Goal: Task Accomplishment & Management: Manage account settings

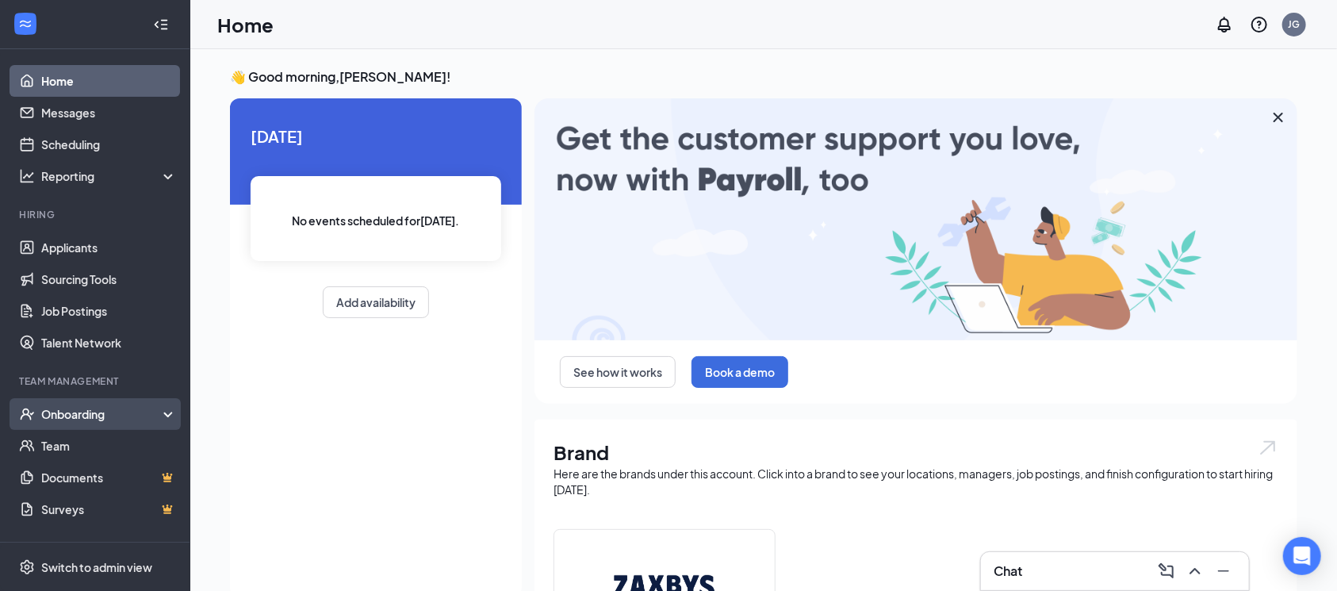
click at [77, 419] on div "Onboarding" at bounding box center [102, 414] width 122 height 16
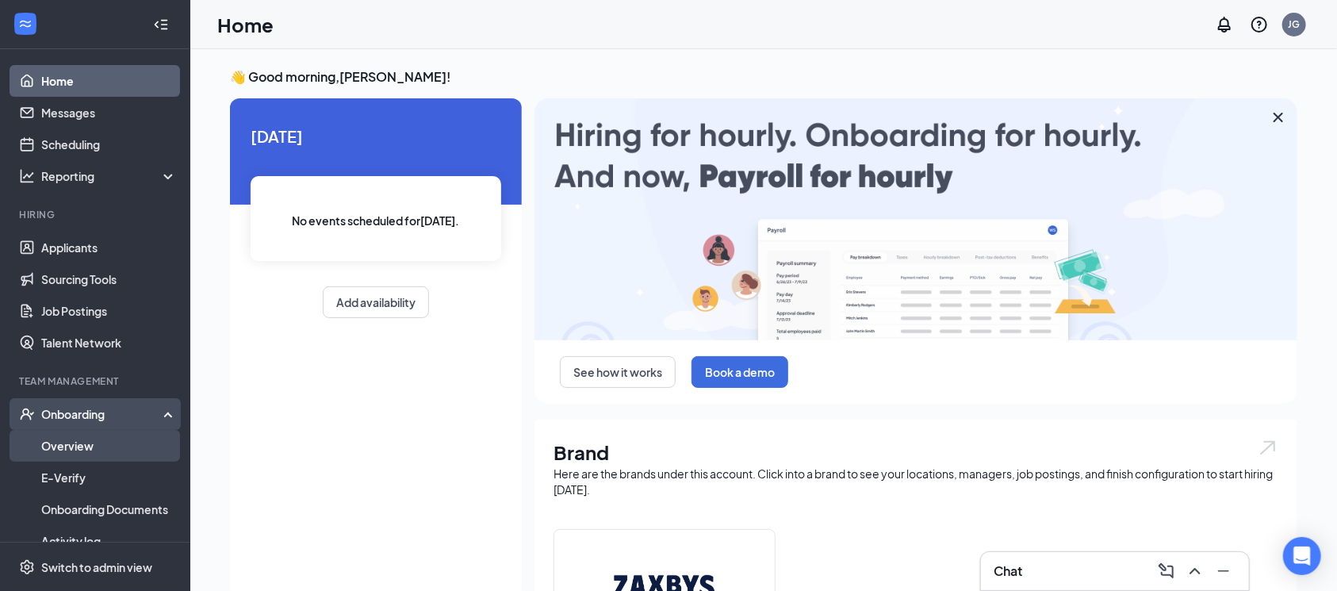
click at [71, 433] on link "Overview" at bounding box center [109, 446] width 136 height 32
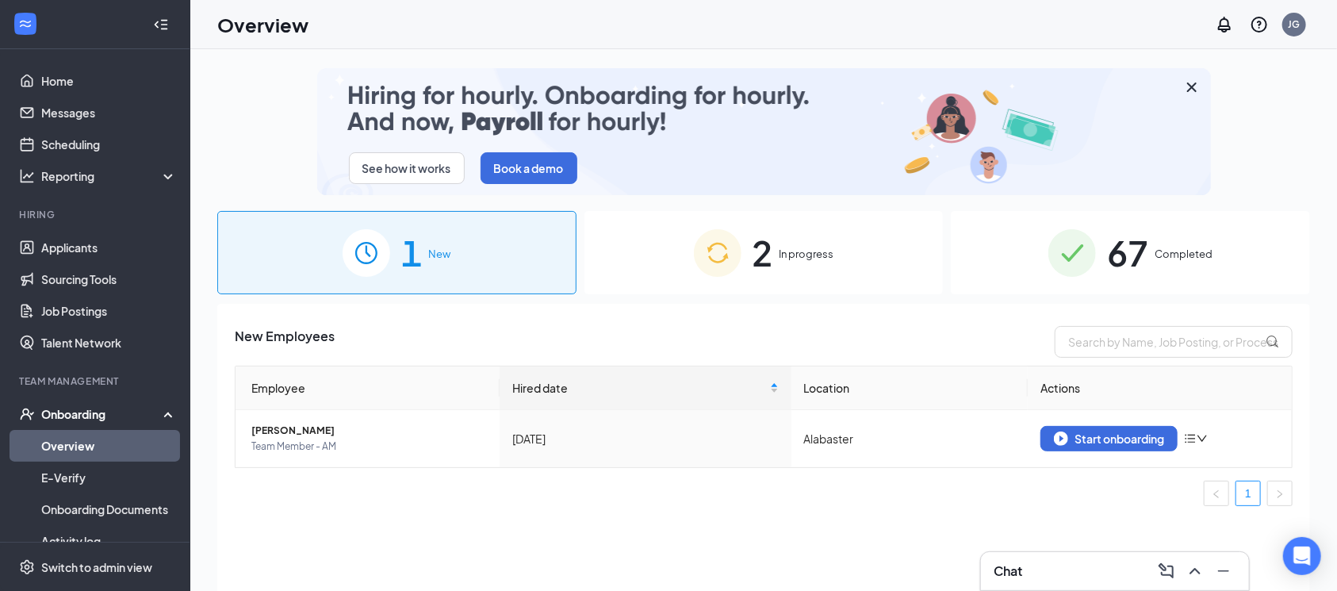
click at [1173, 266] on div "67 Completed" at bounding box center [1130, 252] width 359 height 83
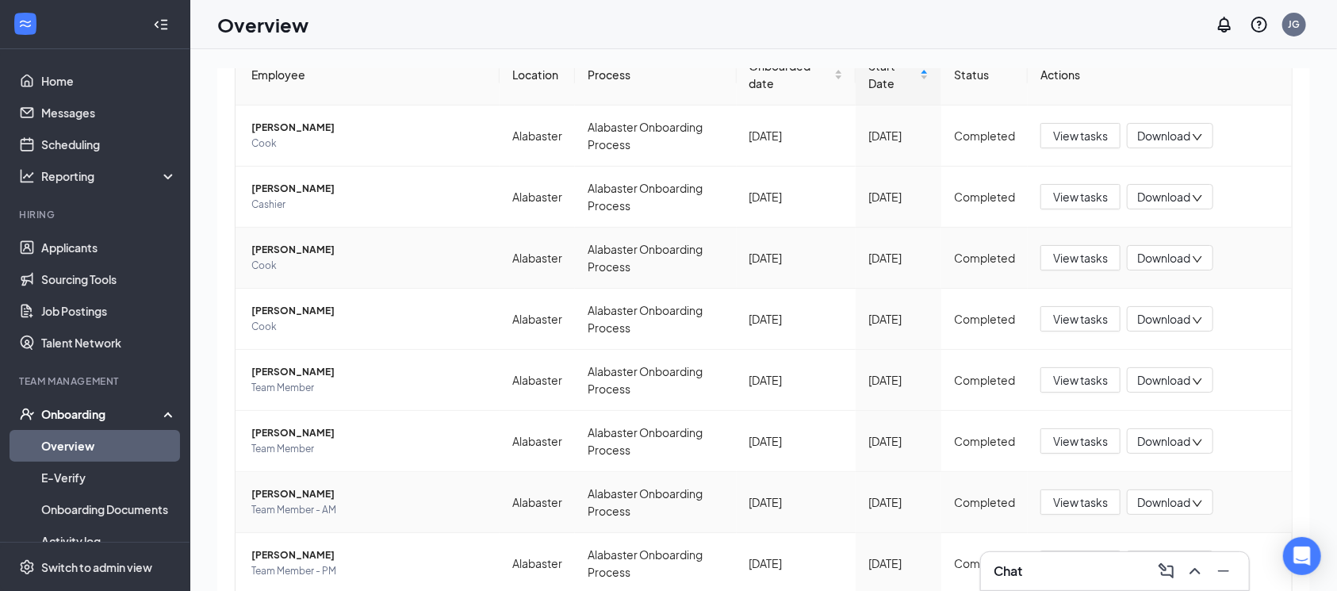
scroll to position [185, 0]
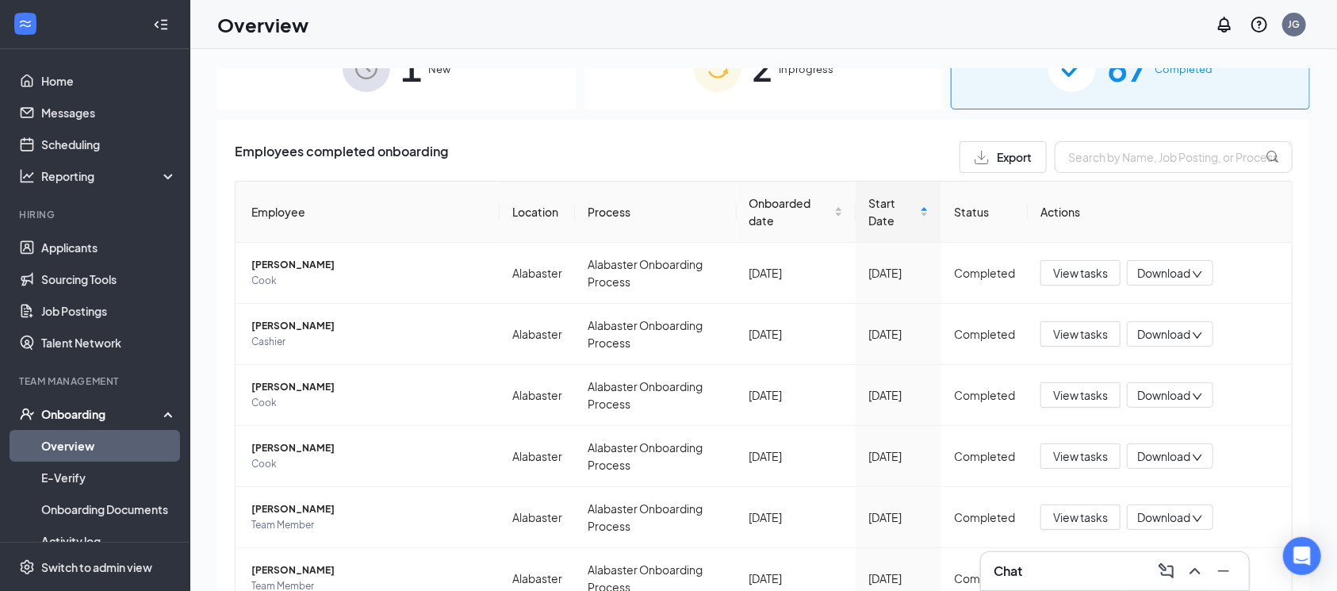
click at [778, 62] on div "See how it works Book a demo 1 New 2 In progress 67 Completed Employees complet…" at bounding box center [763, 355] width 1147 height 613
click at [779, 88] on div "2 In progress" at bounding box center [763, 67] width 359 height 83
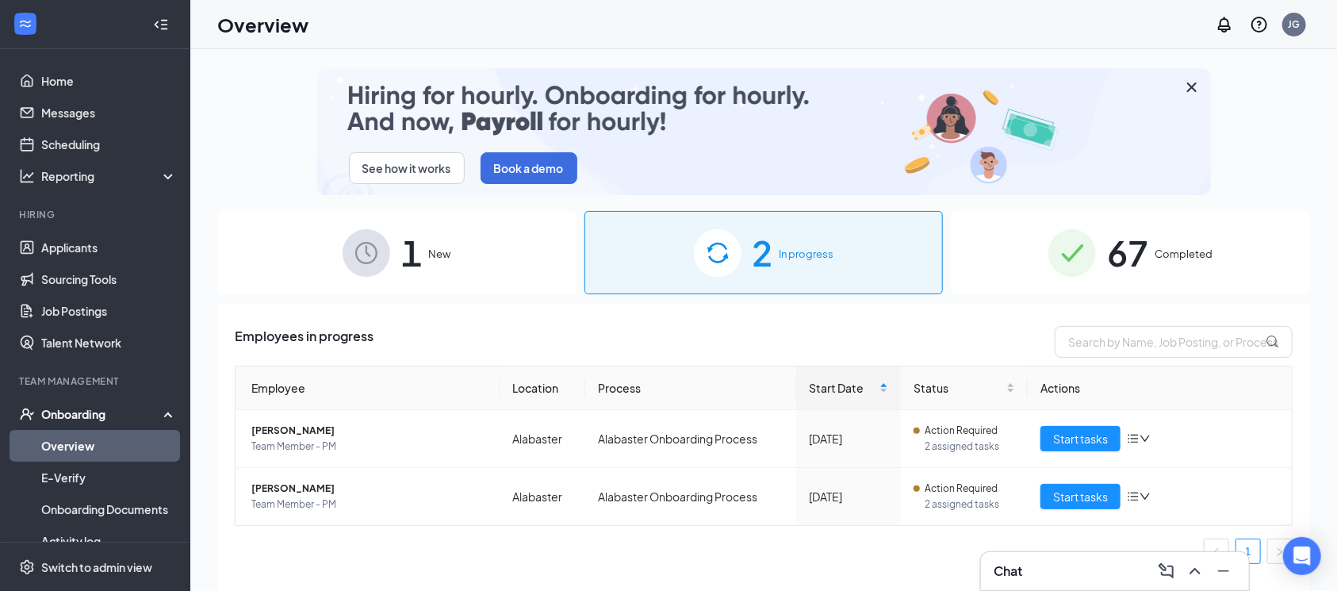
click at [1074, 262] on img at bounding box center [1072, 253] width 48 height 48
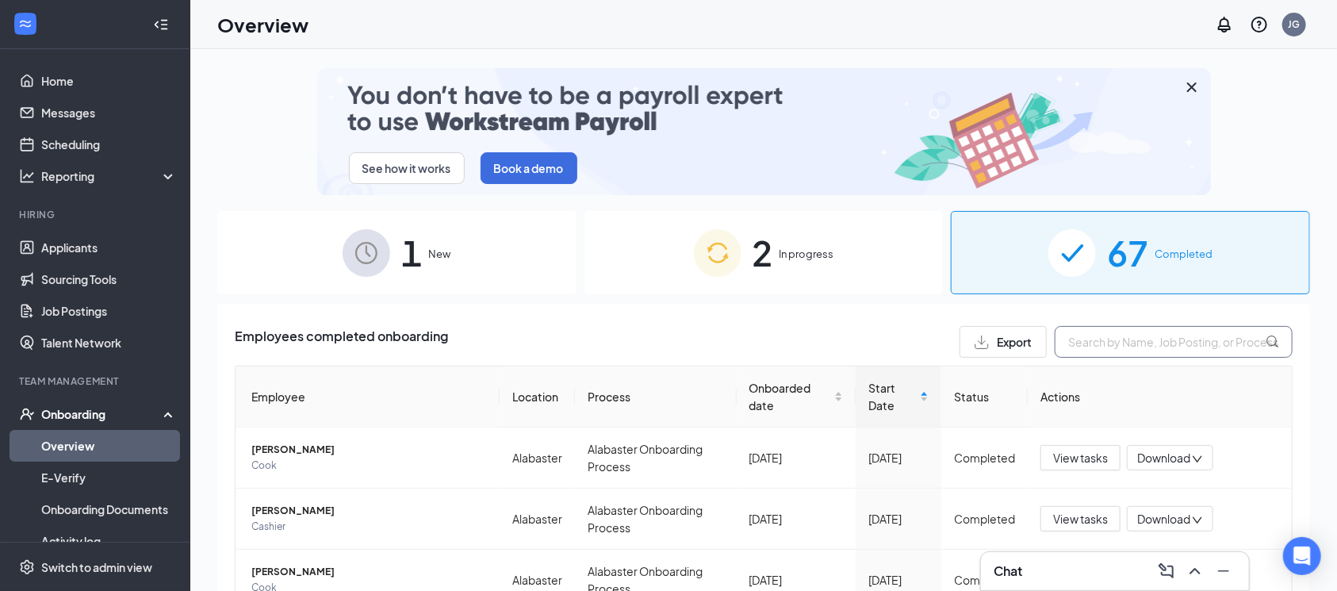
click at [1121, 348] on input "text" at bounding box center [1174, 342] width 238 height 32
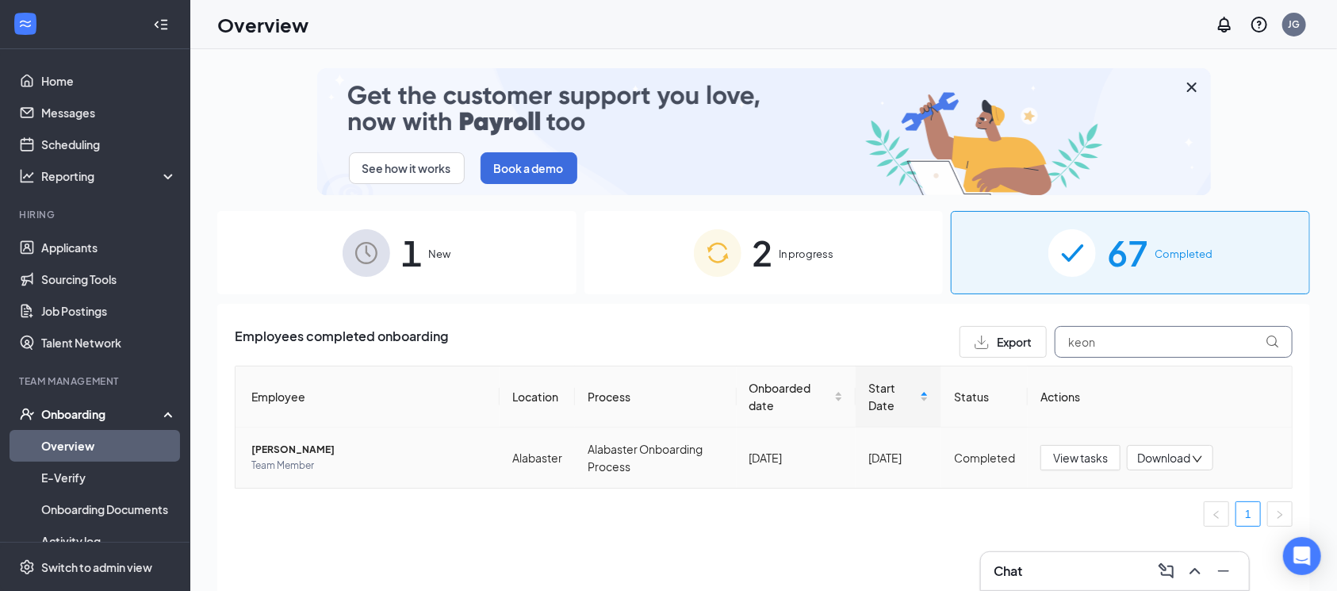
type input "keon"
click at [1151, 458] on span "Download" at bounding box center [1163, 458] width 53 height 17
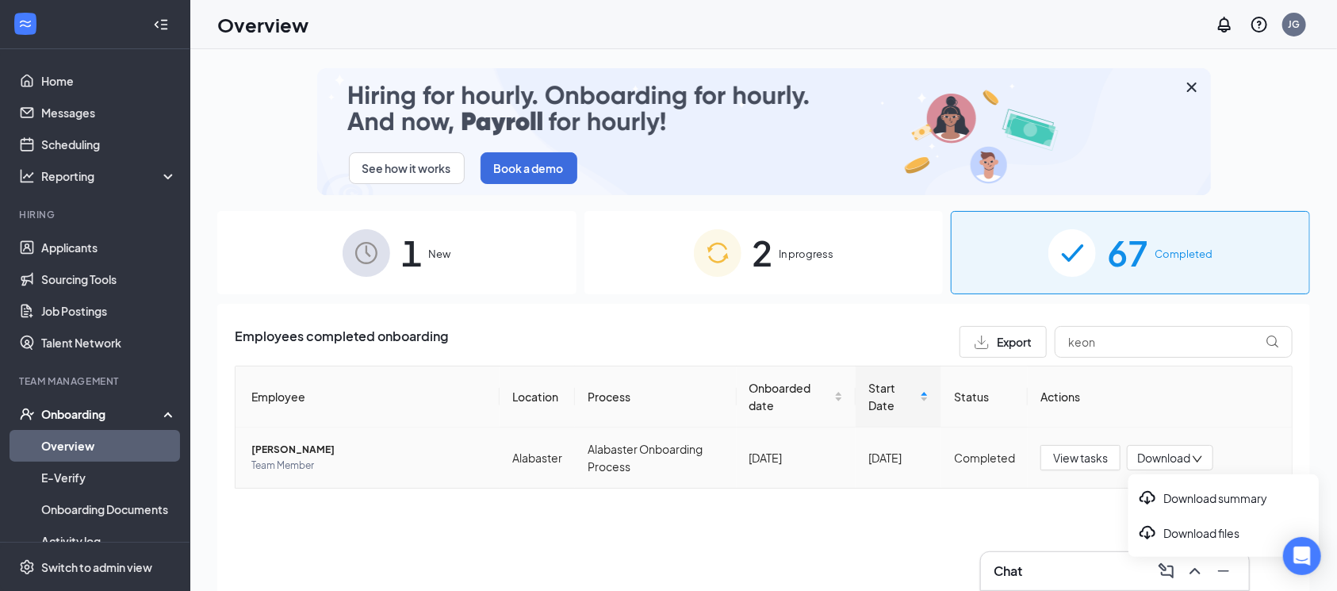
click at [275, 453] on span "[PERSON_NAME]" at bounding box center [369, 450] width 236 height 16
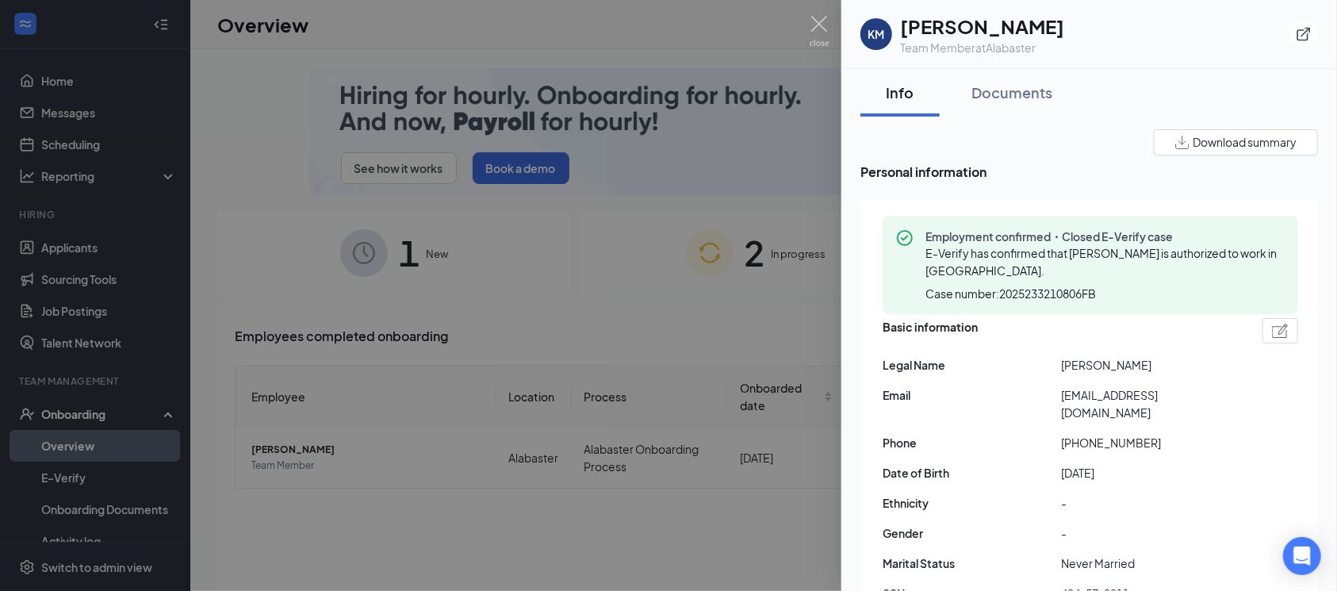
scroll to position [105, 0]
